Goal: Task Accomplishment & Management: Manage account settings

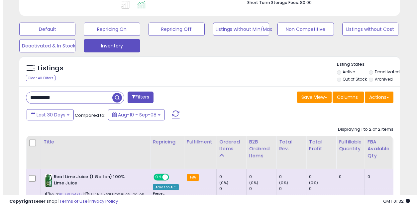
scroll to position [136, 220]
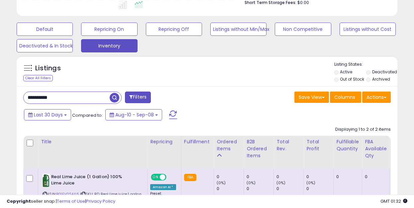
click at [64, 99] on input "**********" at bounding box center [67, 98] width 86 height 12
click at [142, 95] on button "Filters" at bounding box center [138, 98] width 26 height 12
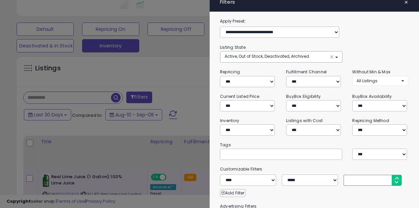
scroll to position [0, 0]
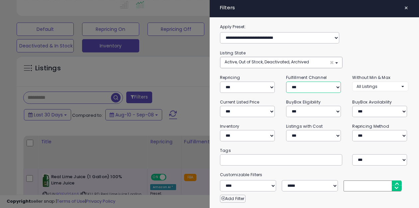
click at [334, 86] on select "*** *** *** ***" at bounding box center [313, 87] width 55 height 11
select select "***"
click at [286, 82] on select "*** *** *** ***" at bounding box center [313, 87] width 55 height 11
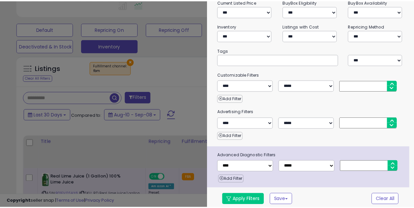
scroll to position [102, 0]
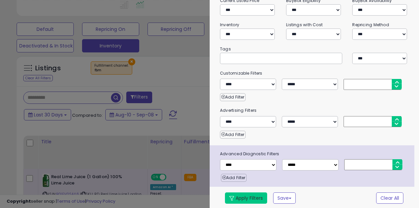
click at [243, 201] on button "Apply Filters" at bounding box center [246, 198] width 42 height 11
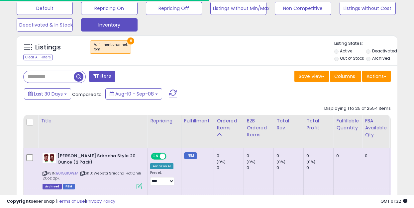
scroll to position [212, 0]
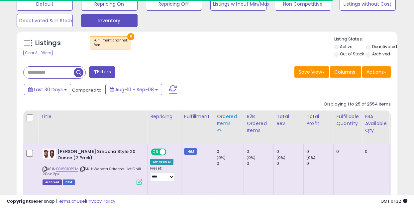
click at [220, 120] on div "Ordered Items" at bounding box center [229, 120] width 24 height 14
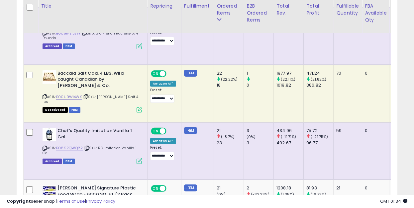
scroll to position [991, 0]
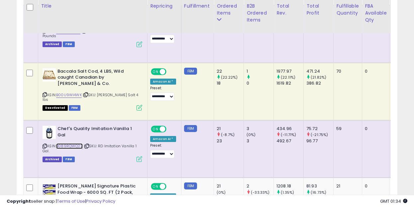
click at [73, 144] on link "B089RQWQ22" at bounding box center [69, 147] width 27 height 6
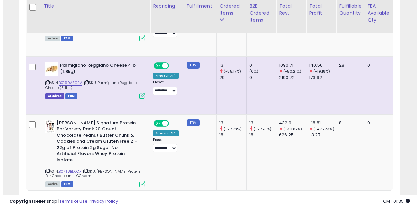
scroll to position [1631, 0]
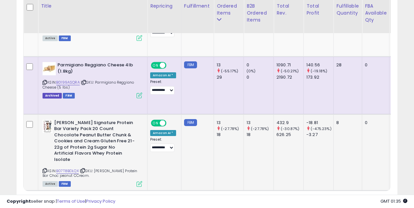
click at [140, 182] on icon at bounding box center [140, 185] width 6 height 6
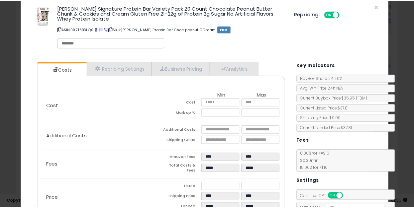
scroll to position [9, 0]
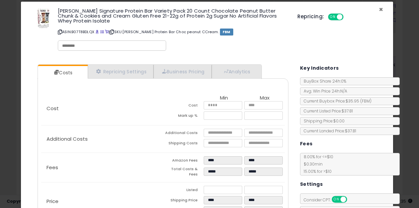
click at [379, 8] on span "×" at bounding box center [381, 10] width 4 height 10
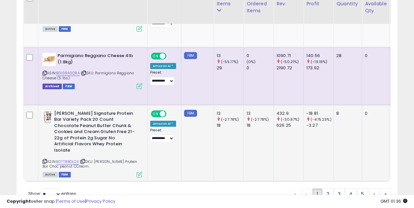
scroll to position [1641, 0]
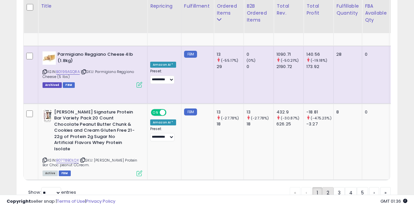
click at [325, 187] on link "2" at bounding box center [327, 192] width 11 height 11
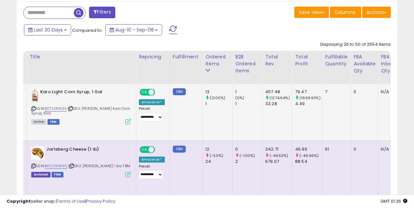
scroll to position [0, 0]
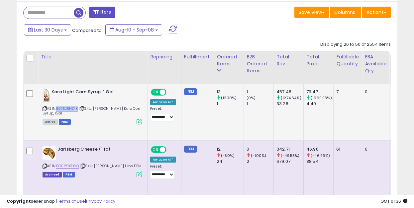
drag, startPoint x: 79, startPoint y: 109, endPoint x: 58, endPoint y: 109, distance: 21.3
click at [58, 109] on div "ASIN: B07KJRND1K | SKU: Kirkland Karo Corn Syrup, 1Gal Active FBM" at bounding box center [93, 106] width 100 height 35
copy link "B07KJRND1K"
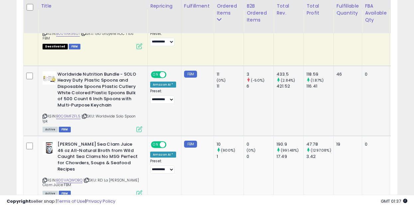
click at [138, 131] on icon at bounding box center [140, 130] width 6 height 6
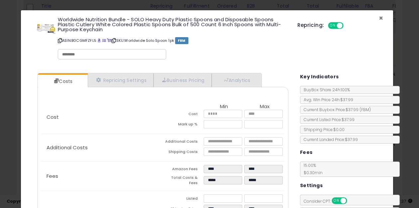
click at [379, 16] on span "×" at bounding box center [381, 18] width 4 height 10
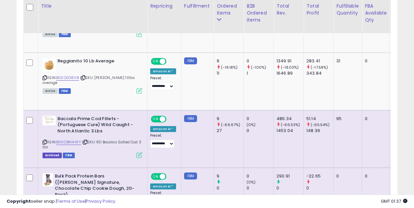
scroll to position [837, 0]
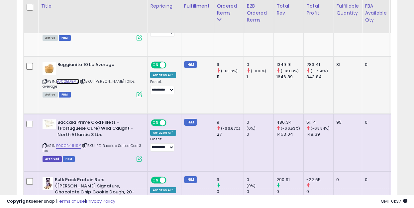
click at [71, 82] on link "B002EDIEV8" at bounding box center [67, 82] width 23 height 6
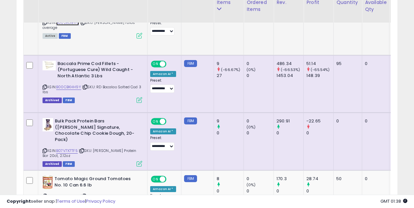
scroll to position [898, 0]
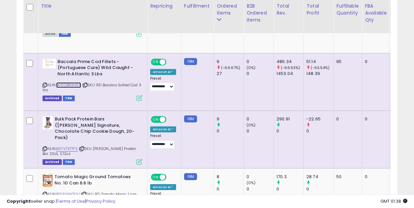
click at [76, 84] on link "B00CBKHH9Y" at bounding box center [68, 85] width 25 height 6
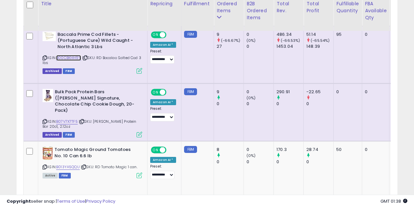
scroll to position [926, 0]
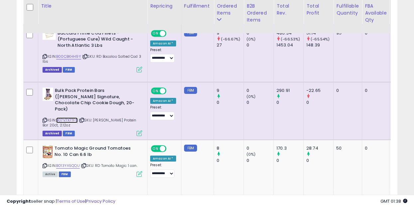
click at [67, 118] on link "B07V7X7TF5" at bounding box center [67, 121] width 22 height 6
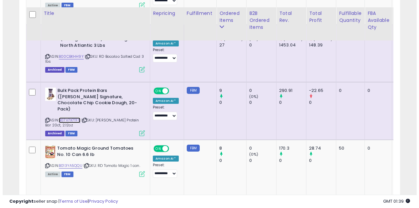
scroll to position [945, 0]
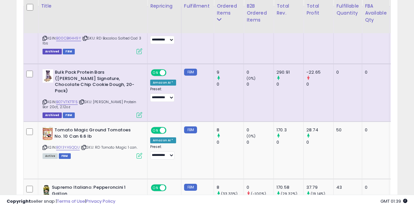
click at [140, 112] on icon at bounding box center [140, 115] width 6 height 6
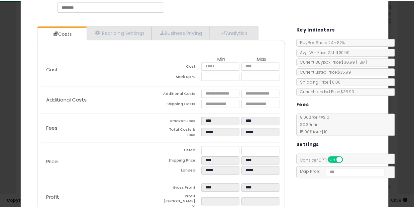
scroll to position [0, 0]
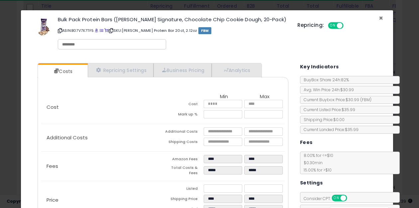
click at [379, 18] on span "×" at bounding box center [381, 18] width 4 height 10
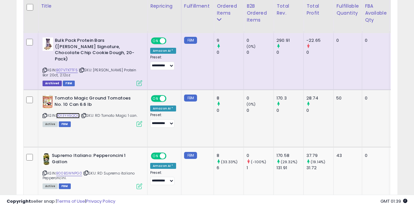
click at [70, 115] on link "B013YA5QQU" at bounding box center [68, 116] width 24 height 6
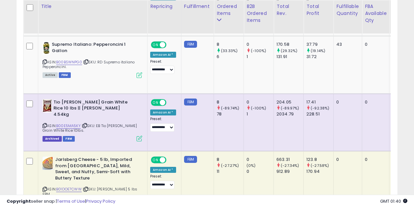
scroll to position [1088, 0]
click at [65, 123] on link "B00E5MA5KY" at bounding box center [68, 126] width 25 height 6
drag, startPoint x: 81, startPoint y: 120, endPoint x: 57, endPoint y: 119, distance: 24.3
click at [57, 119] on div "ASIN: B00E5MA5KY | SKU: EB Tio Joao Long Grain White Rice 10lbs. Archived FBM" at bounding box center [93, 120] width 100 height 42
copy link "B00E5MA5KY"
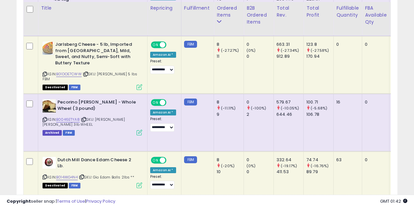
scroll to position [1222, 0]
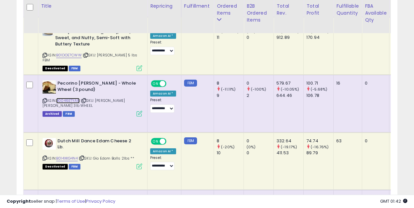
click at [72, 100] on link "B0046ETYA8" at bounding box center [68, 101] width 24 height 6
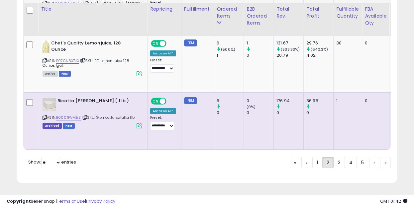
scroll to position [1669, 0]
click at [336, 166] on link "3" at bounding box center [339, 162] width 11 height 11
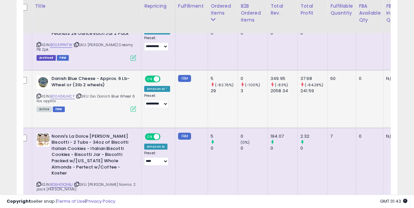
scroll to position [0, 0]
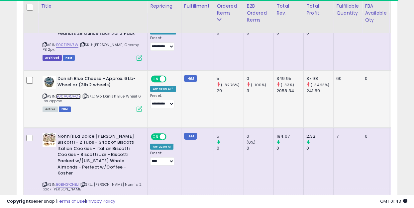
click at [74, 96] on link "B00A6RJHCY" at bounding box center [68, 97] width 25 height 6
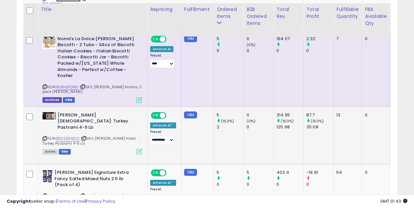
scroll to position [445, 0]
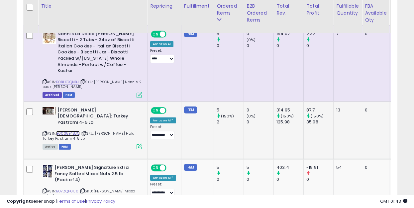
click at [67, 131] on link "B00S5E48JC" at bounding box center [68, 134] width 24 height 6
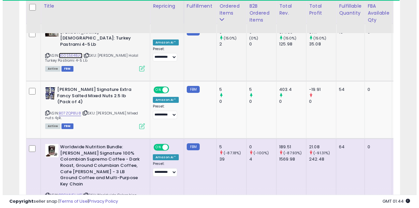
scroll to position [524, 0]
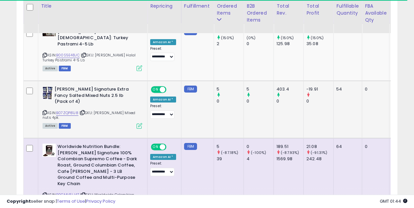
click at [140, 123] on icon at bounding box center [140, 126] width 6 height 6
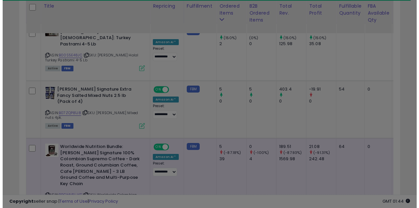
scroll to position [136, 223]
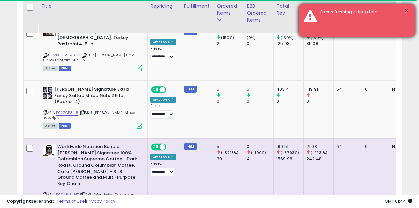
click at [407, 9] on button "×" at bounding box center [406, 11] width 5 height 8
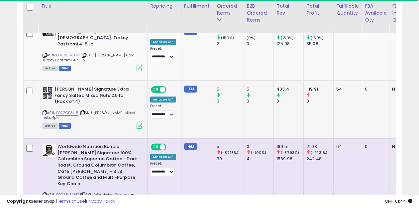
click at [222, 119] on td "5 0" at bounding box center [229, 110] width 30 height 58
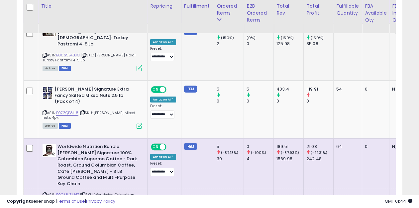
click at [129, 69] on td "Deen Halal: Turkey Pastrami 4-5 Lb ASIN: B00S5E48JC | SKU: RD Deen Halal Turkey…" at bounding box center [92, 52] width 109 height 58
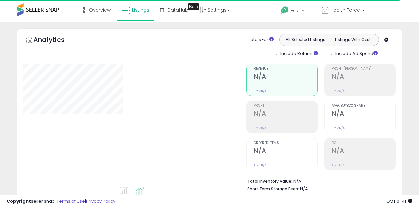
click at [240, 65] on div "Retrieving graph data.." at bounding box center [129, 125] width 223 height 136
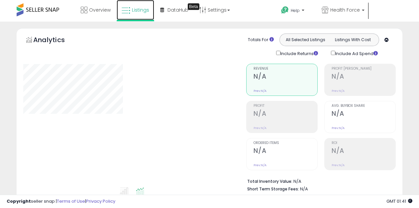
click at [128, 9] on icon at bounding box center [126, 10] width 9 height 9
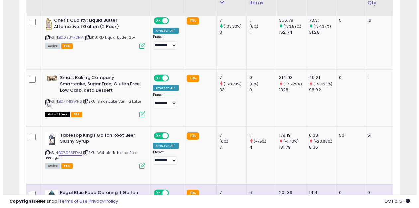
scroll to position [384, 0]
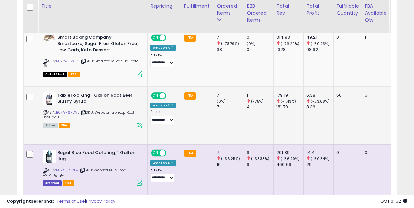
click at [139, 125] on icon at bounding box center [140, 126] width 6 height 6
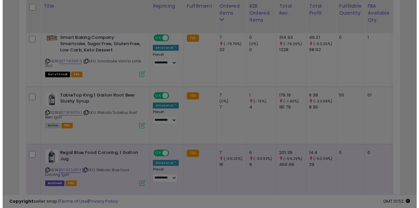
scroll to position [136, 223]
